Goal: Task Accomplishment & Management: Use online tool/utility

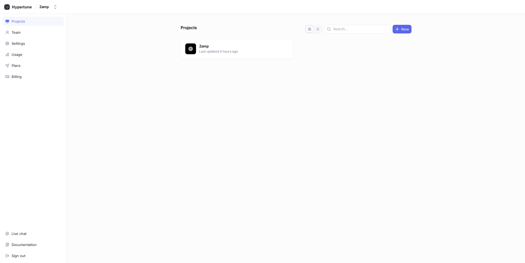
click at [211, 57] on div "Zamp Last updated 4 hours ago" at bounding box center [237, 49] width 113 height 20
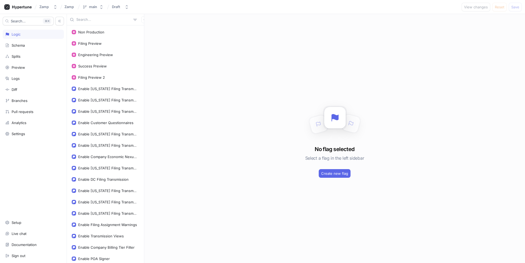
click at [96, 21] on input "text" at bounding box center [103, 19] width 55 height 5
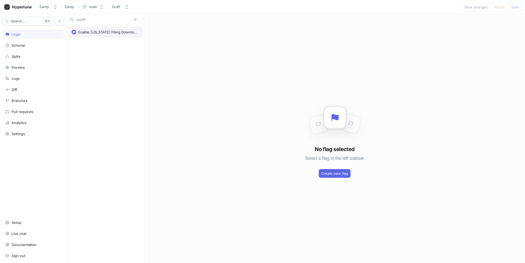
type input "south"
click at [105, 37] on div "Enable [US_STATE] Filing Download" at bounding box center [105, 32] width 74 height 11
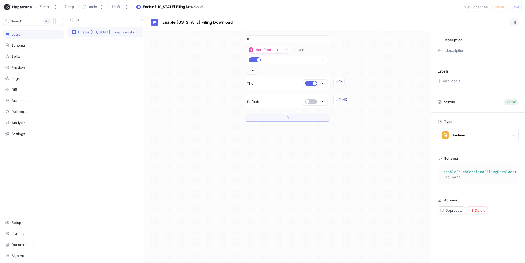
click at [108, 20] on input "south" at bounding box center [103, 19] width 55 height 5
click at [143, 19] on icon "button" at bounding box center [144, 19] width 2 height 2
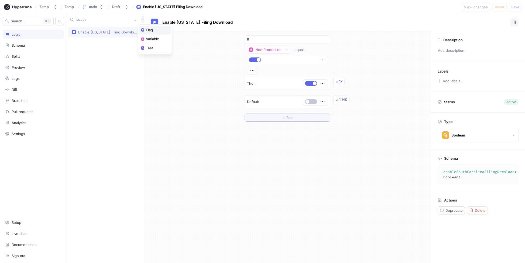
click at [145, 28] on div "Flag" at bounding box center [155, 30] width 32 height 9
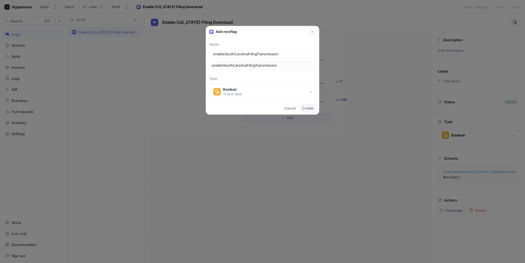
type input "enableSouthCarolinaFilingTransmission"
click at [313, 107] on span "Create" at bounding box center [307, 108] width 11 height 3
type textarea "enableSouthCarolinaFilingTransmission: Boolean!"
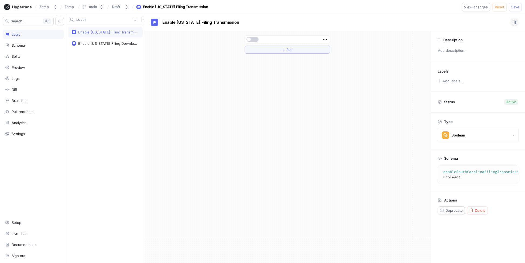
click at [248, 39] on span "button" at bounding box center [249, 39] width 4 height 4
click at [248, 39] on button "button" at bounding box center [252, 39] width 12 height 5
click at [287, 49] on span "Rule" at bounding box center [289, 49] width 7 height 3
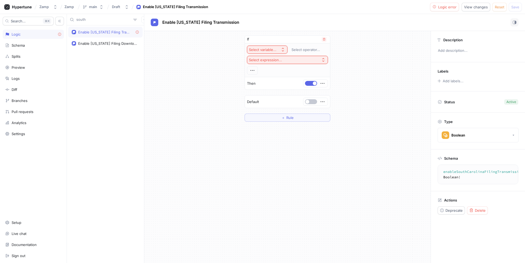
click at [284, 51] on icon "button" at bounding box center [283, 49] width 4 height 4
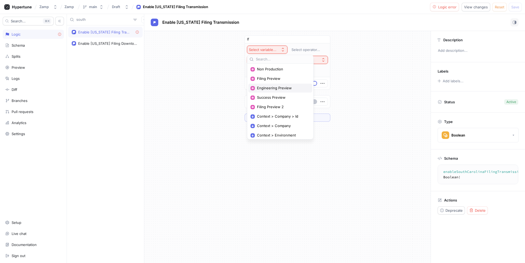
click at [292, 86] on span "Engineering Preview" at bounding box center [282, 88] width 50 height 5
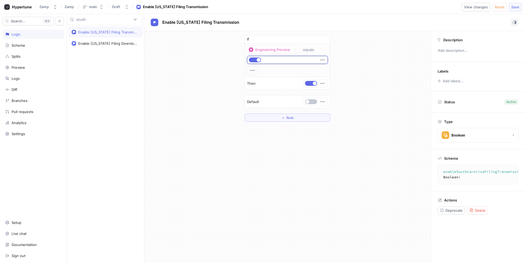
click at [519, 10] on button "Save" at bounding box center [515, 7] width 13 height 9
click at [310, 115] on button "＋ Rule" at bounding box center [288, 118] width 86 height 8
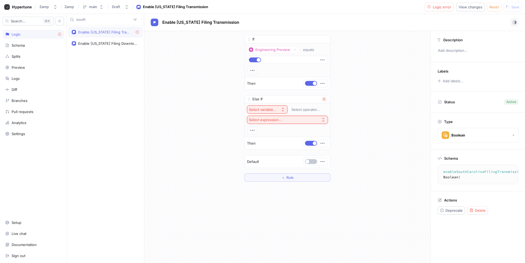
click at [278, 113] on button "Select variable..." at bounding box center [267, 109] width 40 height 8
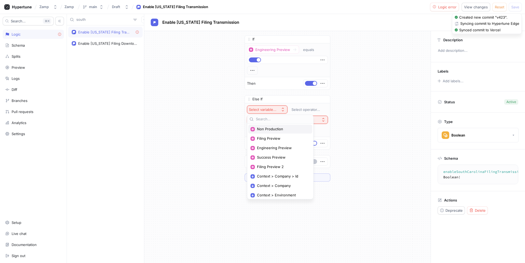
click at [280, 129] on span "Non Production" at bounding box center [282, 129] width 50 height 5
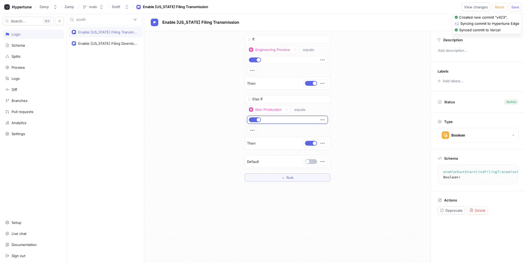
click at [522, 6] on div "Zamp Zamp main Draft Enable [US_STATE] Filing Transmission View changes Reset S…" at bounding box center [262, 7] width 525 height 14
click at [518, 6] on span "Save" at bounding box center [515, 6] width 8 height 3
click at [369, 185] on div "If Engineering Preview equals Then Else If Non Production equals Then To pick u…" at bounding box center [287, 108] width 286 height 155
click at [345, 57] on div "If Engineering Preview equals Then Else If Non Production equals Then To pick u…" at bounding box center [287, 108] width 286 height 155
